Goal: Information Seeking & Learning: Learn about a topic

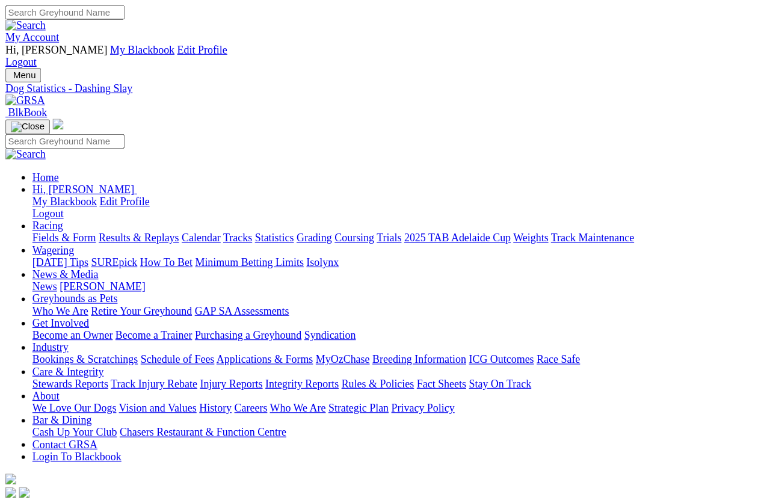
scroll to position [1, 0]
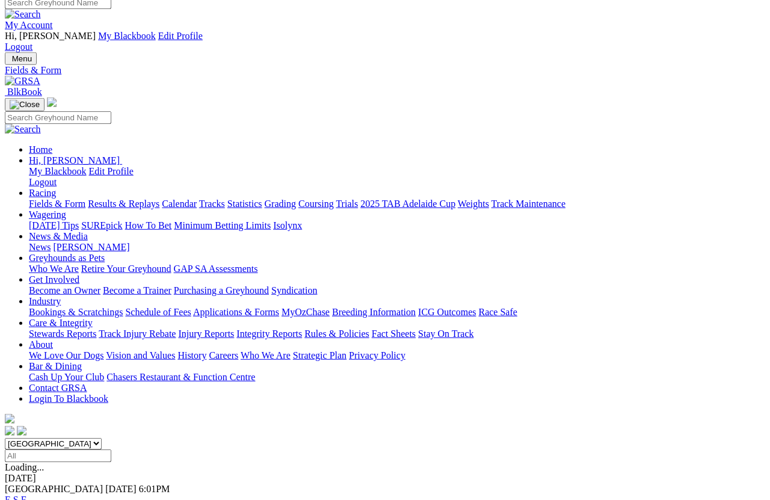
click at [26, 445] on link "F" at bounding box center [23, 500] width 5 height 10
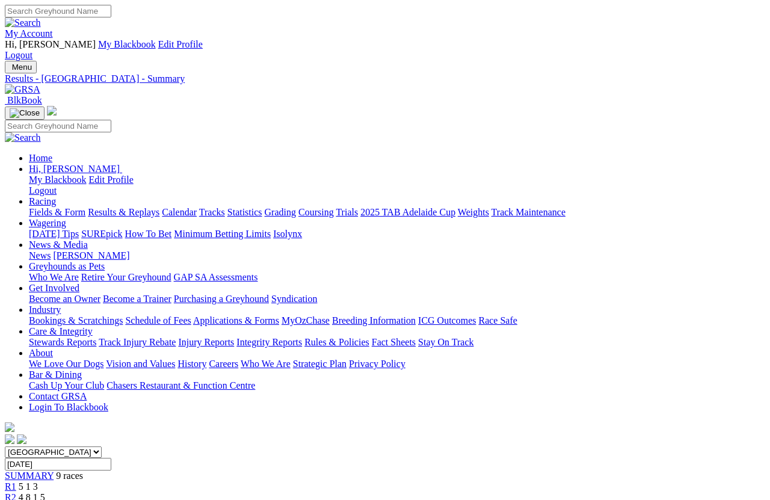
click at [43, 207] on link "Fields & Form" at bounding box center [57, 212] width 57 height 10
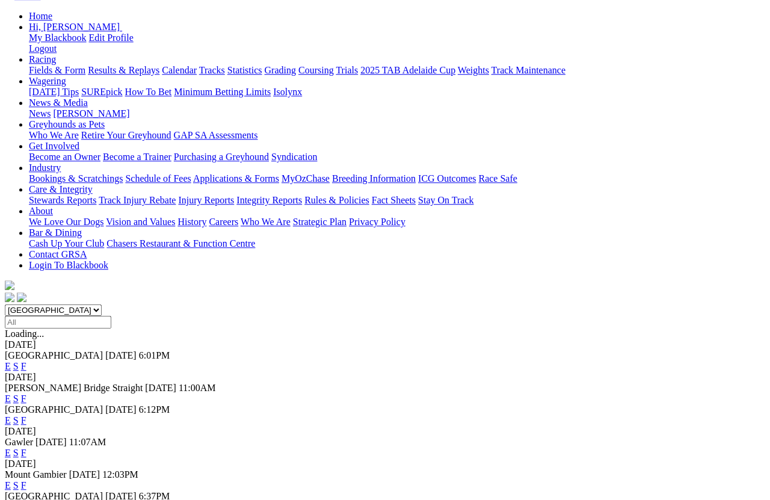
scroll to position [142, 0]
click at [26, 445] on link "F" at bounding box center [23, 507] width 5 height 10
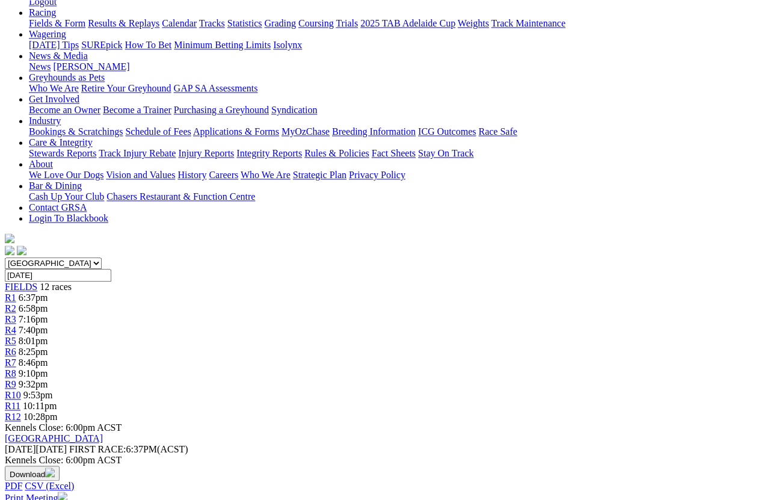
scroll to position [189, 0]
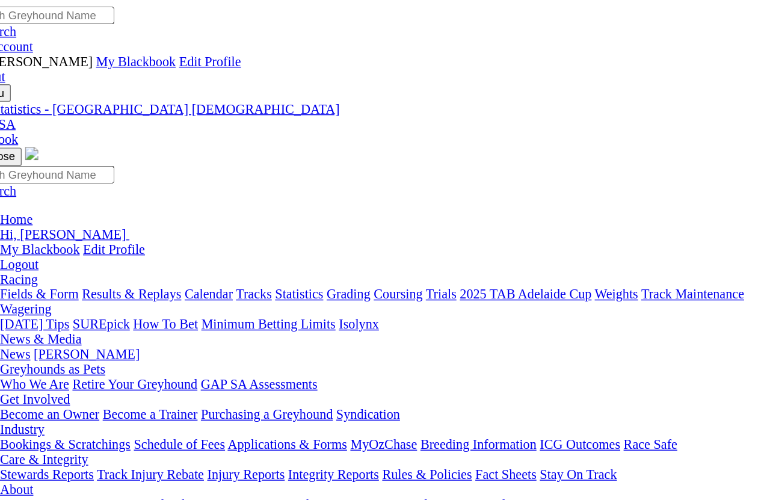
click at [29, 207] on link "Fields & Form" at bounding box center [57, 212] width 57 height 10
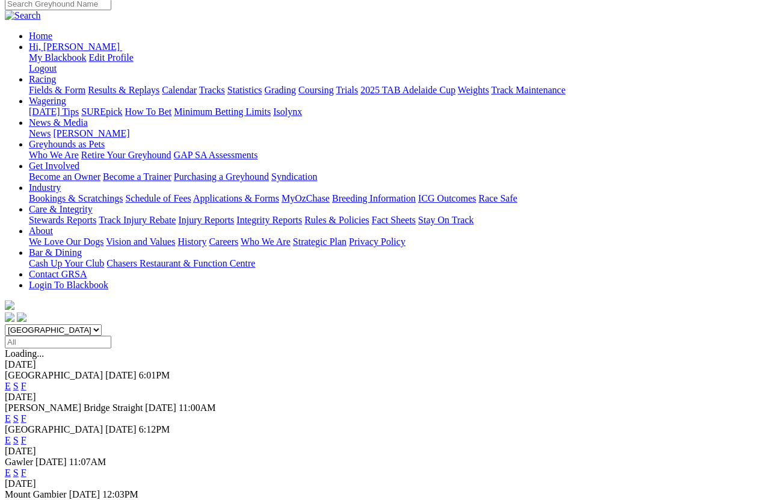
scroll to position [122, 0]
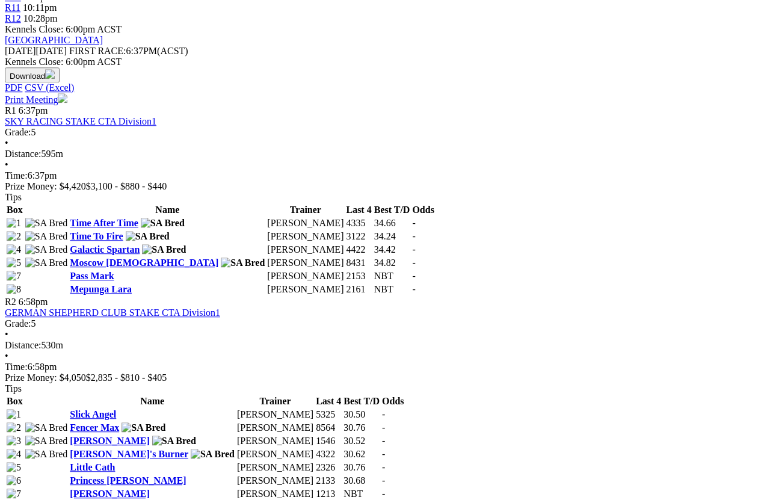
scroll to position [587, 0]
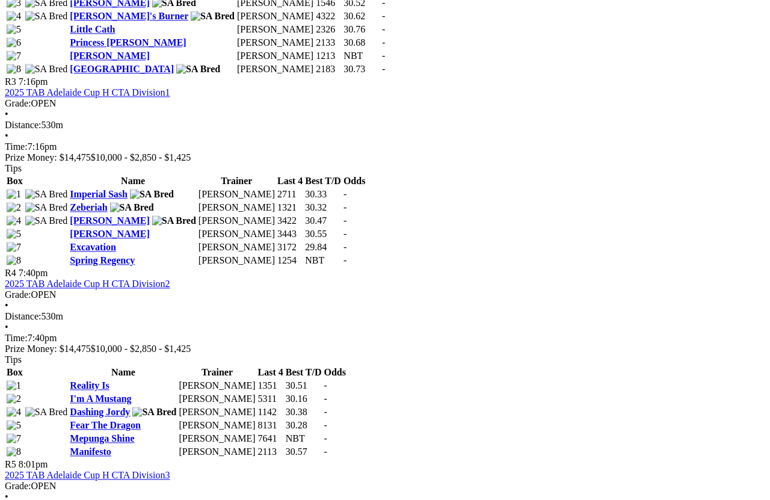
scroll to position [1026, 0]
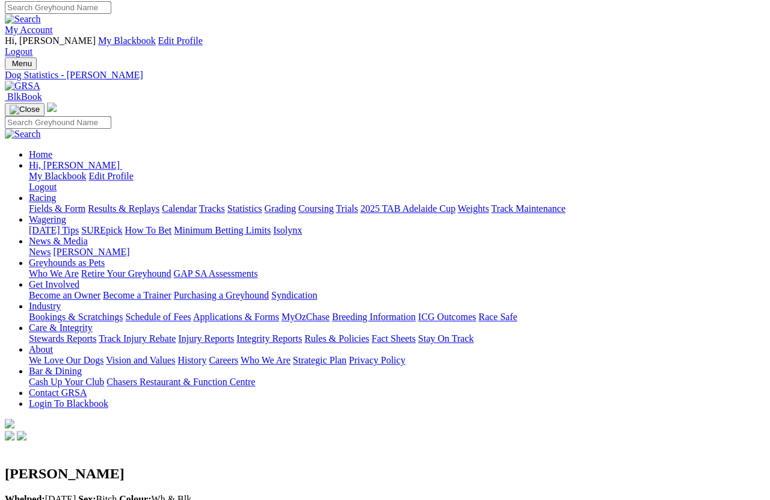
scroll to position [3, 0]
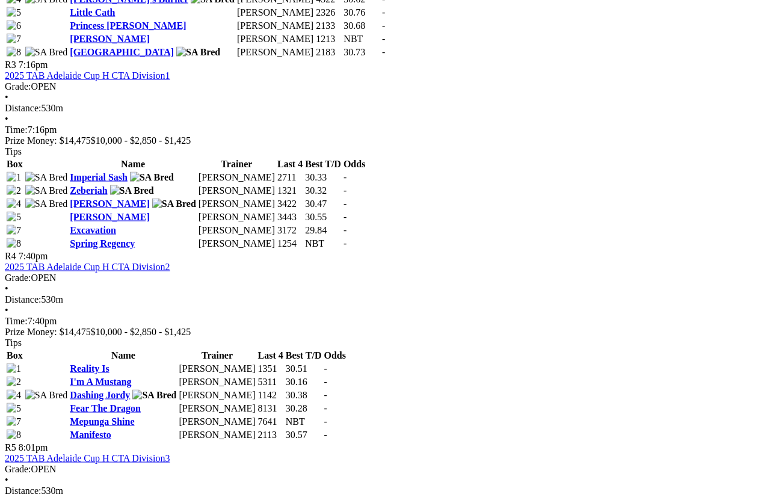
scroll to position [1042, 0]
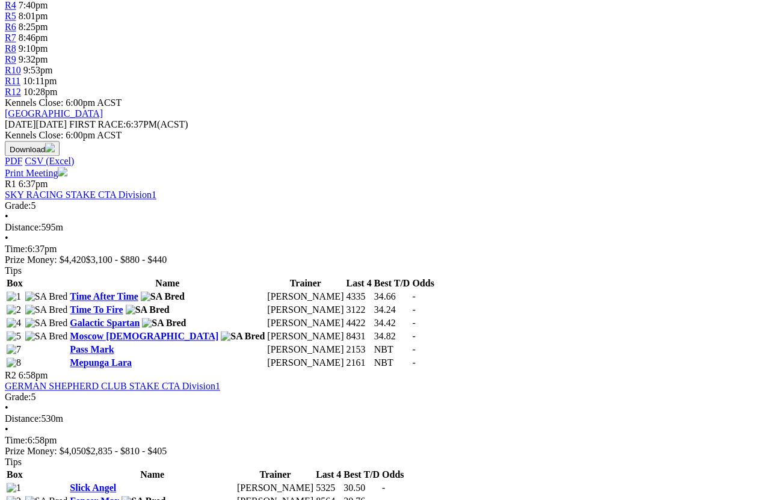
scroll to position [514, 0]
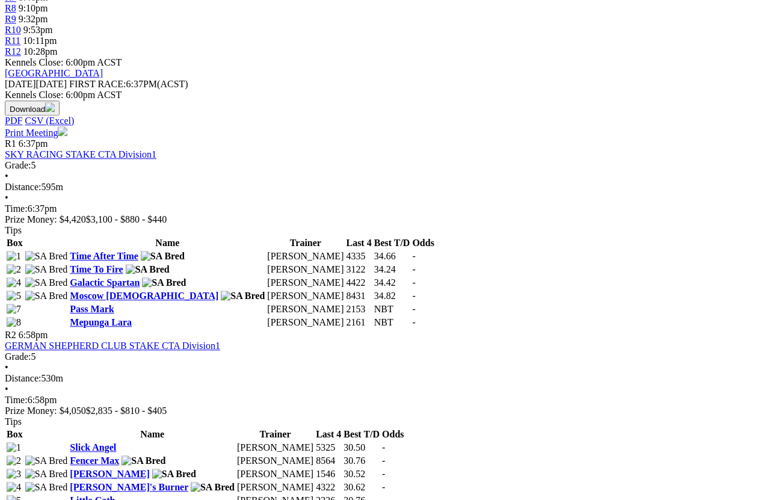
scroll to position [554, 0]
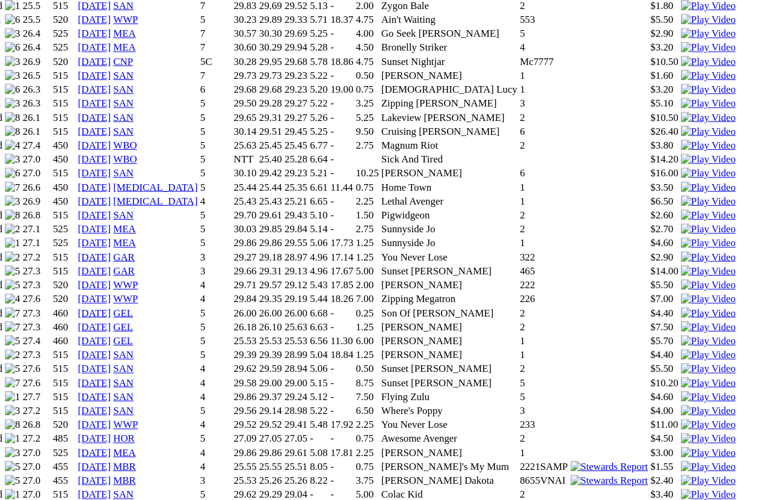
scroll to position [1024, 15]
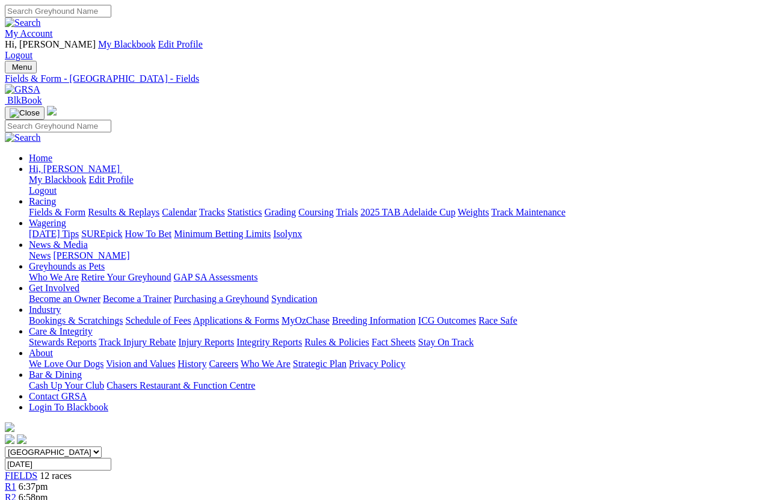
scroll to position [8, 0]
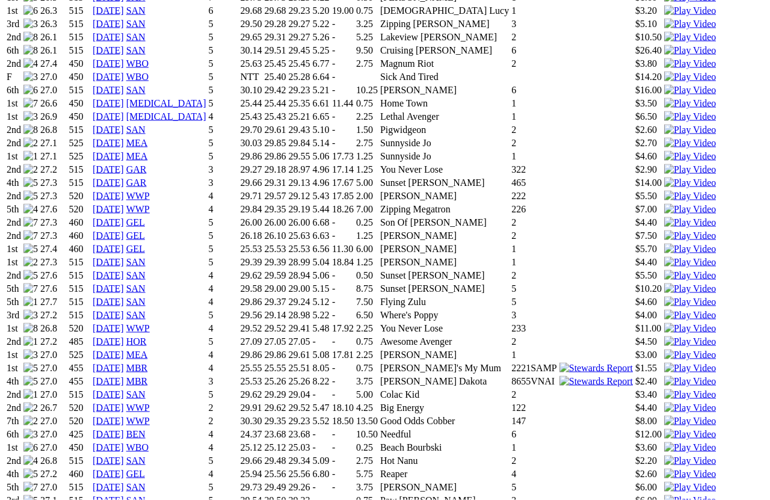
scroll to position [1104, 0]
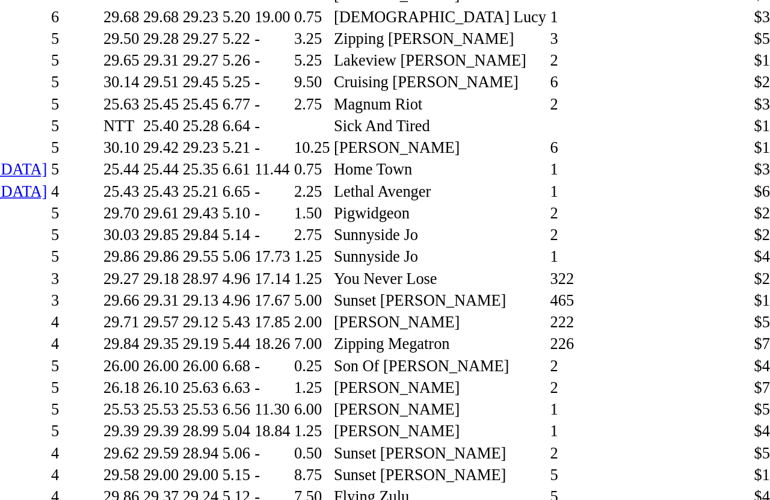
scroll to position [1087, 0]
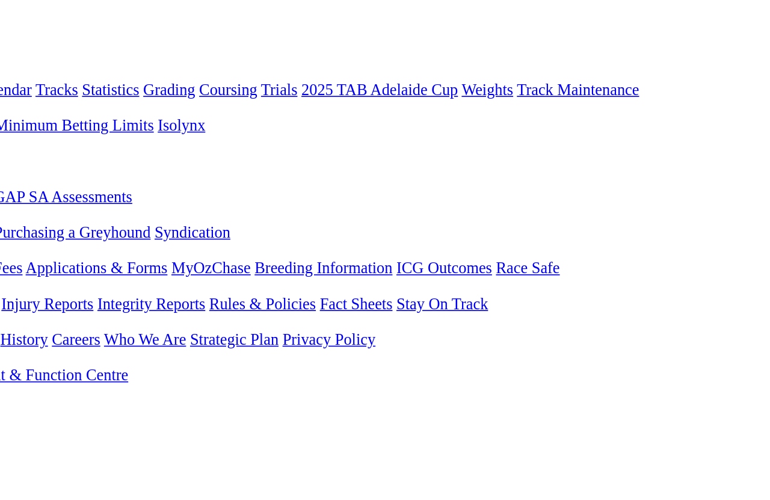
scroll to position [150, 0]
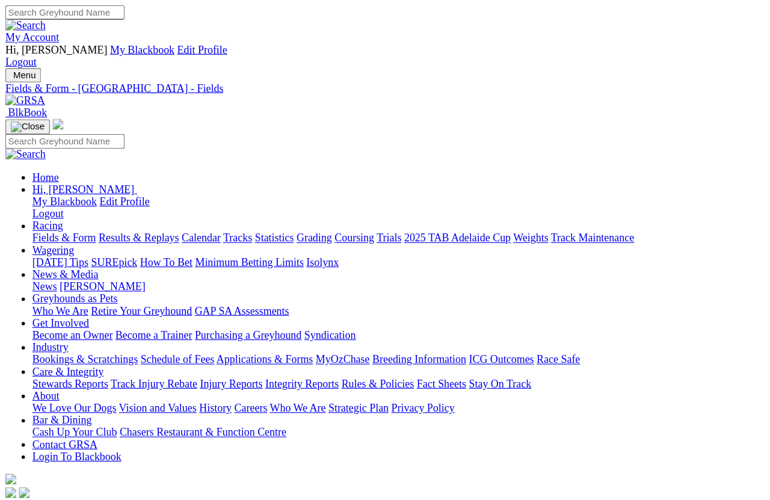
scroll to position [8, 0]
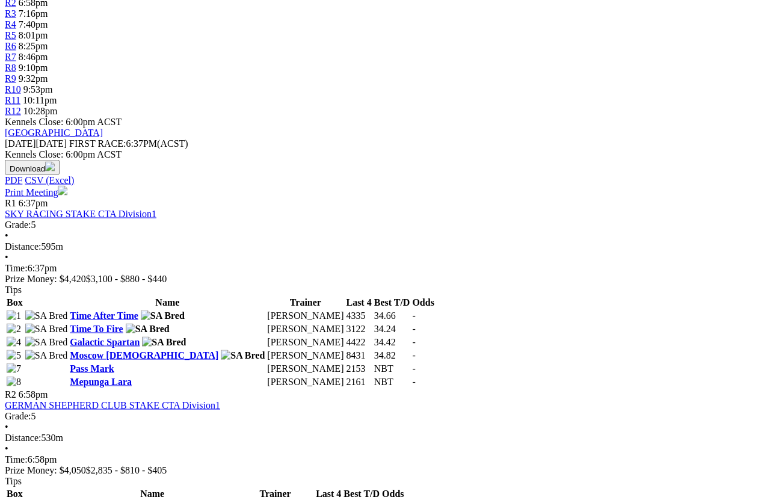
scroll to position [495, 0]
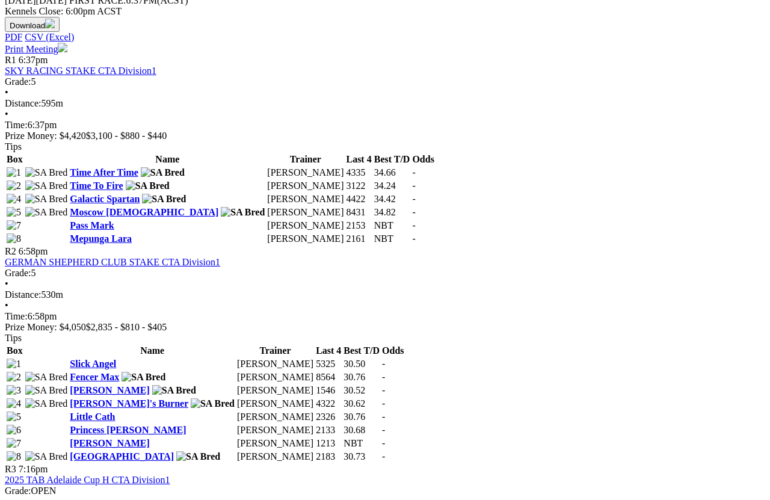
scroll to position [638, 0]
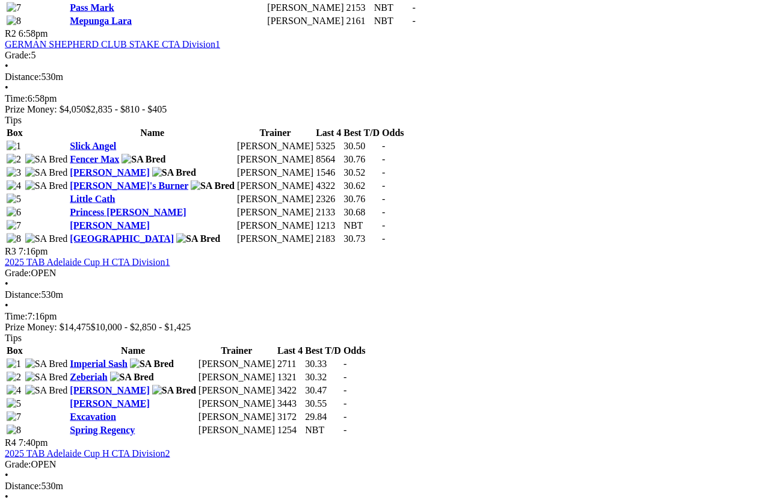
scroll to position [856, 0]
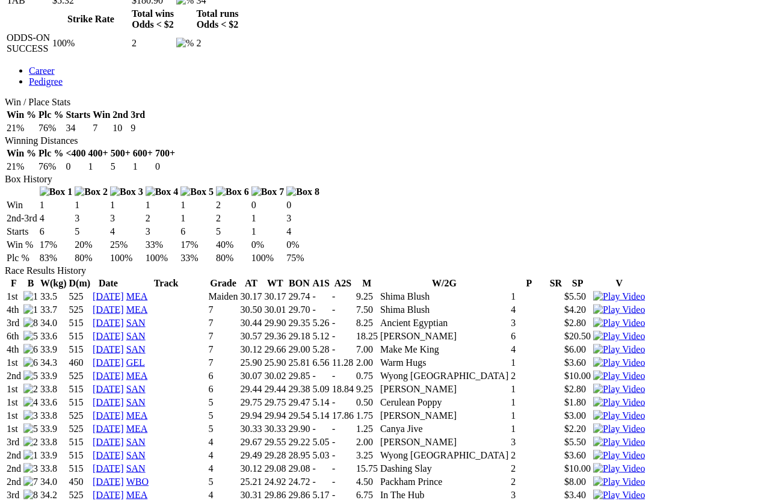
scroll to position [696, 0]
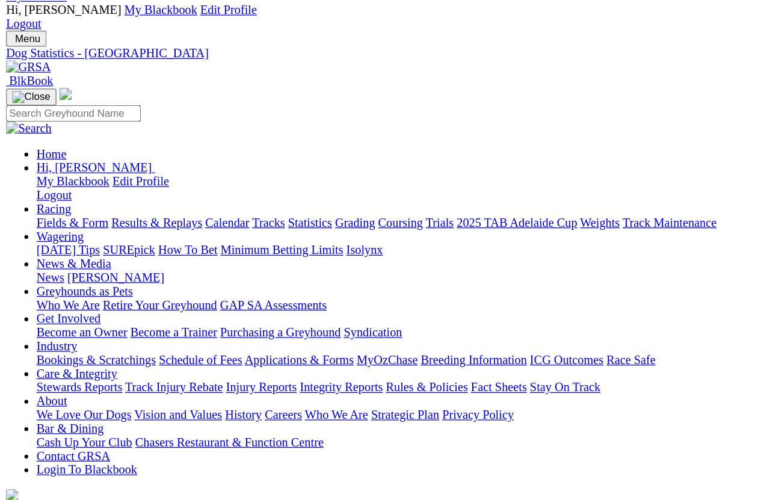
scroll to position [0, 0]
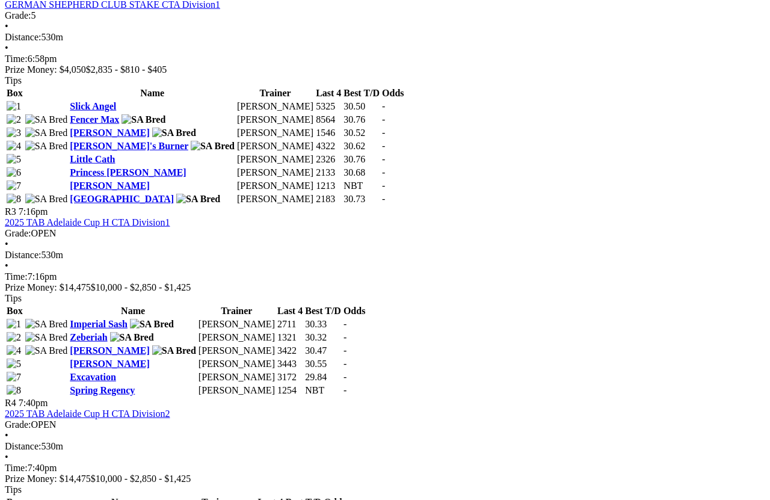
scroll to position [897, 0]
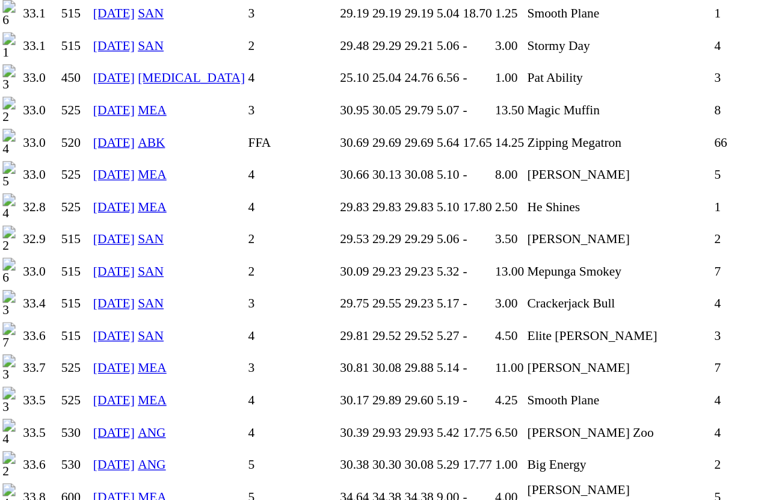
scroll to position [1770, 0]
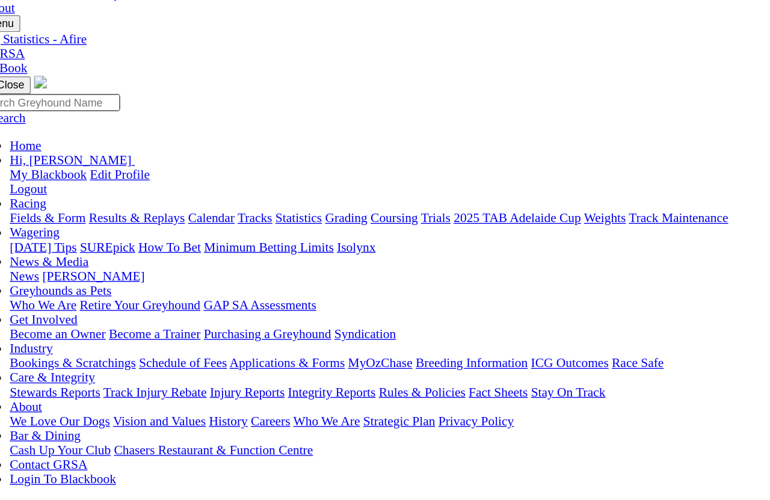
scroll to position [0, 0]
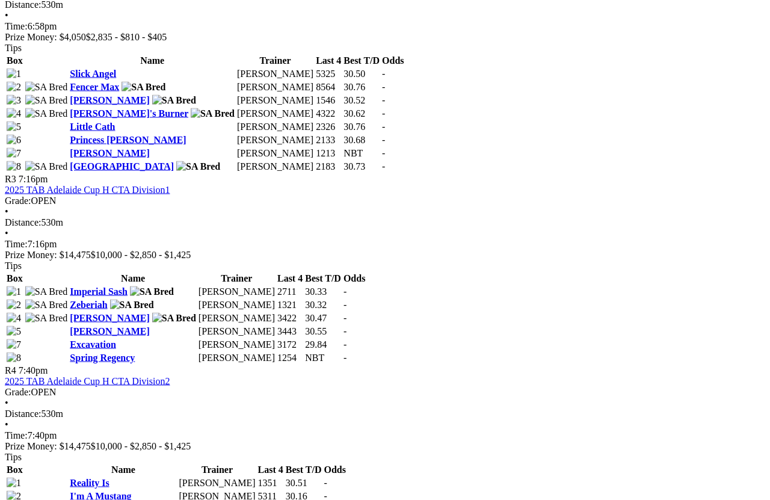
scroll to position [930, 0]
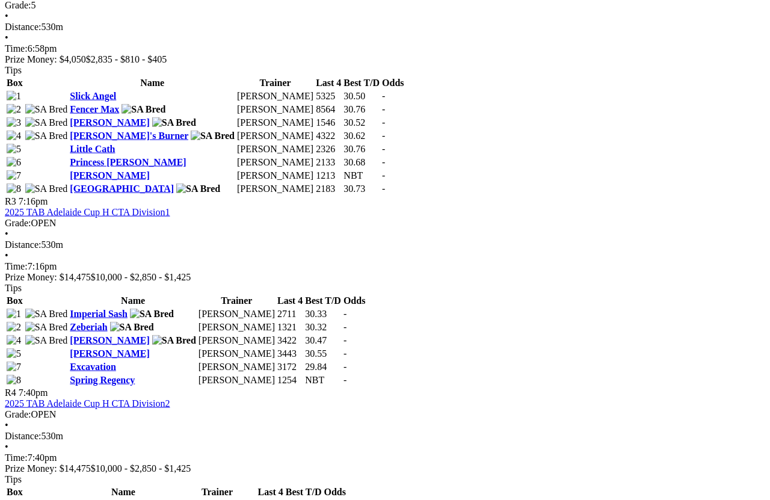
scroll to position [906, 0]
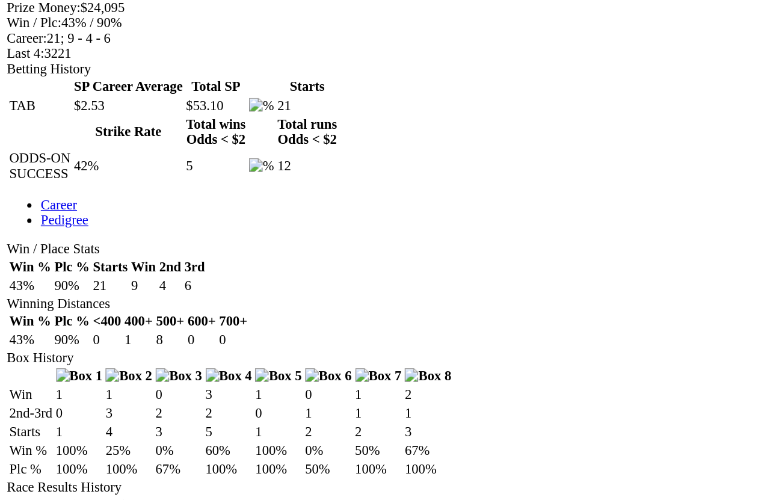
scroll to position [491, 0]
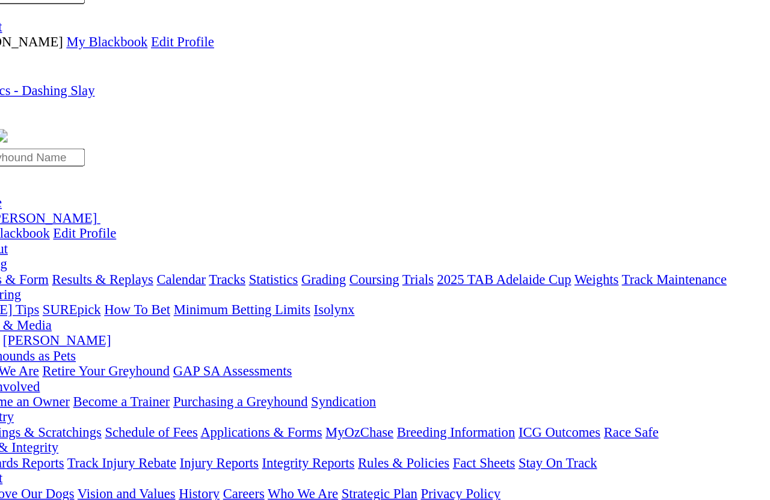
scroll to position [0, 0]
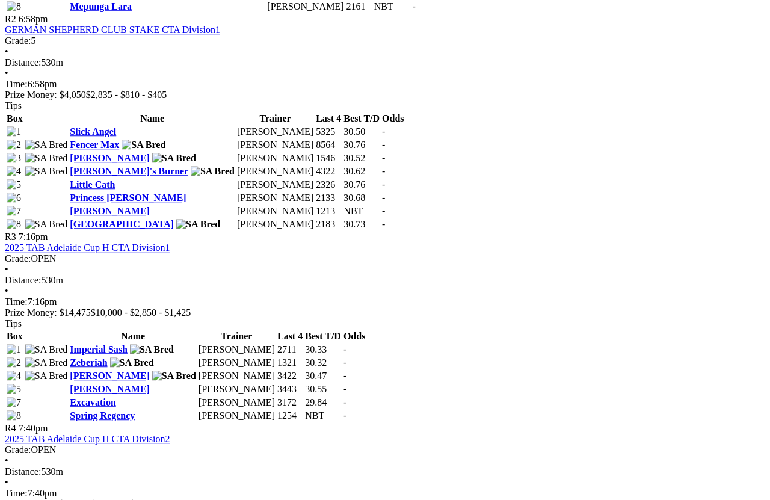
scroll to position [876, 0]
